Goal: Transaction & Acquisition: Purchase product/service

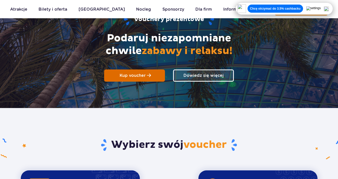
click at [144, 74] on span "Kup voucher" at bounding box center [133, 75] width 26 height 5
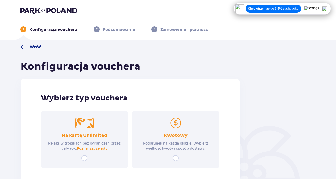
scroll to position [33, 0]
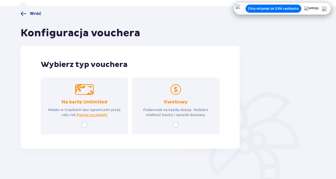
click at [173, 126] on input "radio" at bounding box center [176, 125] width 6 height 6
radio input "true"
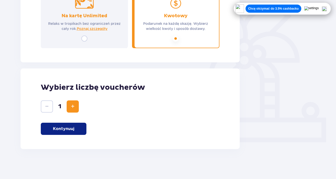
scroll to position [120, 0]
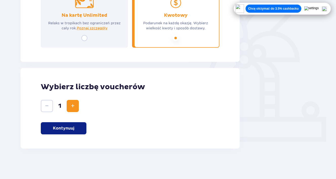
click at [71, 108] on span "Zwiększ" at bounding box center [73, 106] width 6 height 6
click at [63, 130] on p "Kontynuuj" at bounding box center [63, 129] width 21 height 6
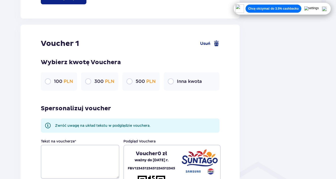
scroll to position [269, 0]
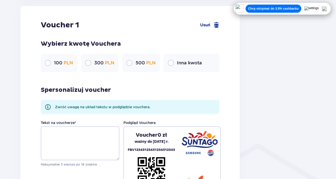
click at [172, 63] on input "radio" at bounding box center [171, 63] width 6 height 6
radio input "true"
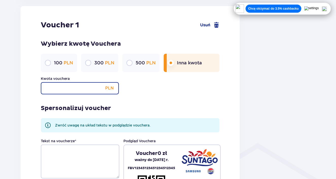
click at [86, 91] on input "Kwota vouchera" at bounding box center [80, 88] width 78 height 12
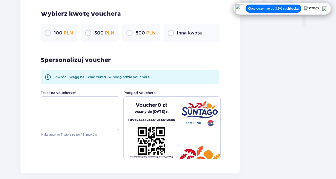
scroll to position [563, 0]
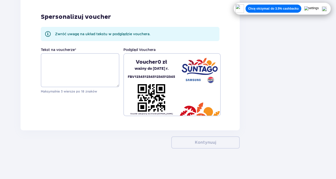
type input "200"
